Goal: Task Accomplishment & Management: Complete application form

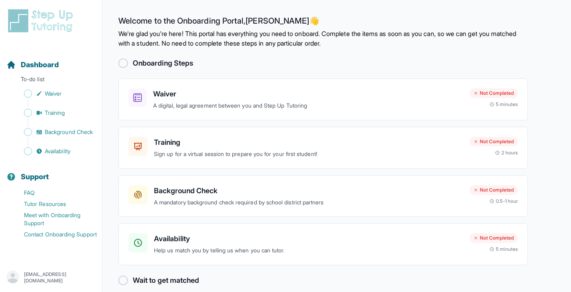
click at [164, 65] on h2 "Onboarding Steps" at bounding box center [163, 63] width 60 height 11
click at [200, 104] on p "A digital, legal agreement between you and Step Up Tutoring" at bounding box center [308, 105] width 310 height 9
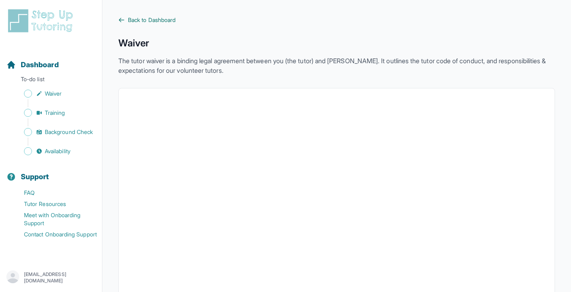
click at [147, 16] on span "Back to Dashboard" at bounding box center [152, 20] width 48 height 8
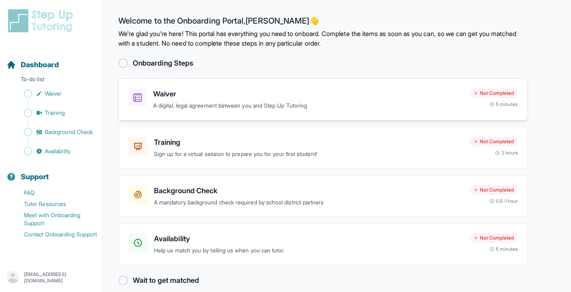
click at [221, 111] on div "Waiver A digital, legal agreement between you and Step Up Tutoring Not Complete…" at bounding box center [323, 99] width 410 height 42
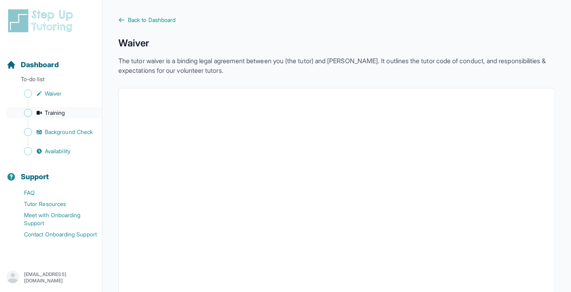
click at [53, 115] on span "Training" at bounding box center [55, 113] width 20 height 8
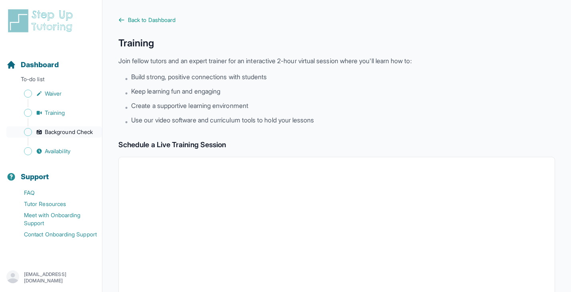
click at [70, 128] on span "Background Check" at bounding box center [69, 132] width 48 height 8
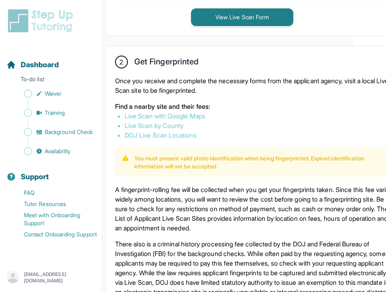
scroll to position [457, 34]
